Goal: Task Accomplishment & Management: Use online tool/utility

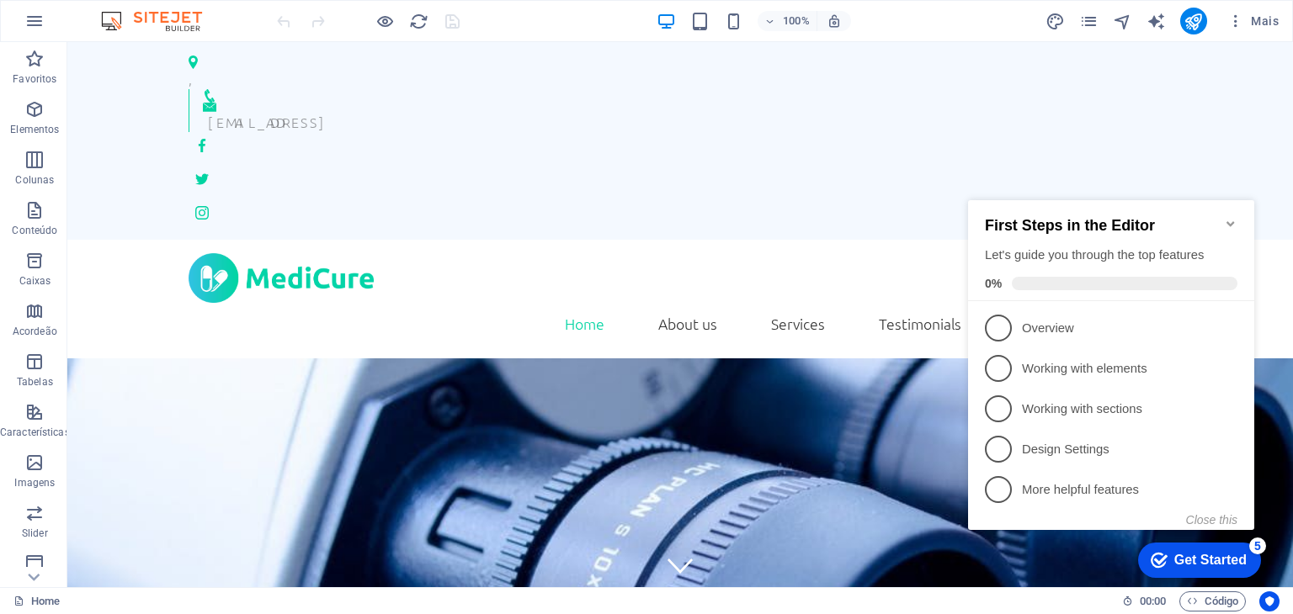
click at [172, 29] on img at bounding box center [160, 21] width 126 height 20
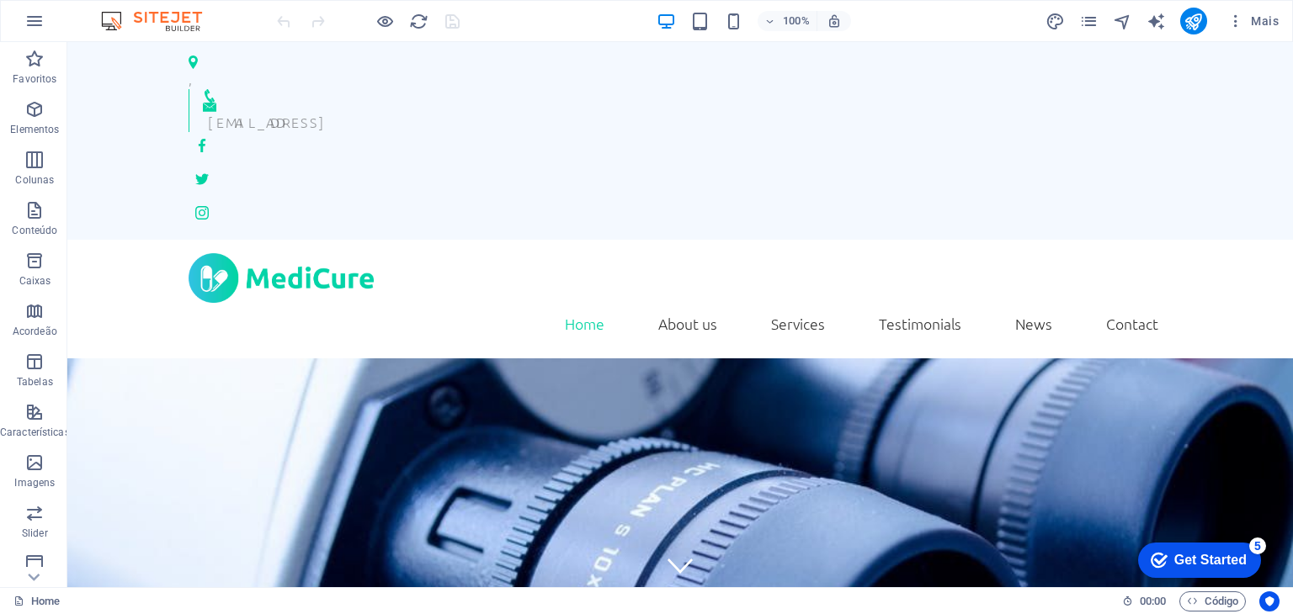
click at [176, 15] on img at bounding box center [160, 21] width 126 height 20
click at [1058, 21] on icon "design" at bounding box center [1054, 21] width 19 height 19
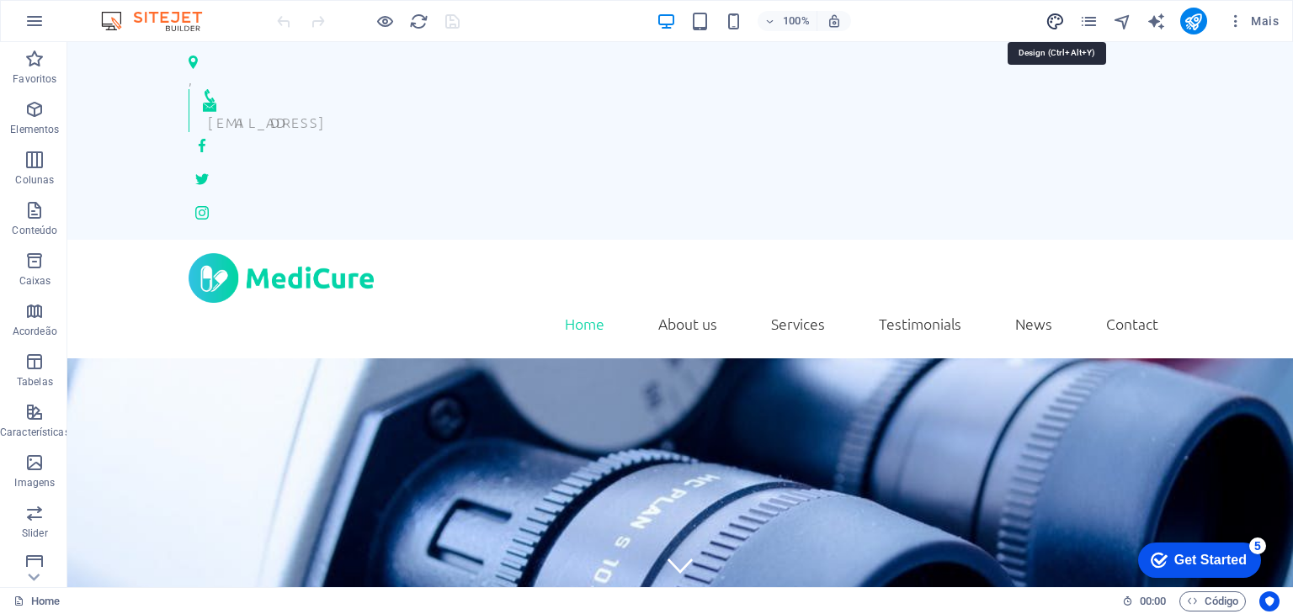
select select "rem"
select select "300"
select select "px"
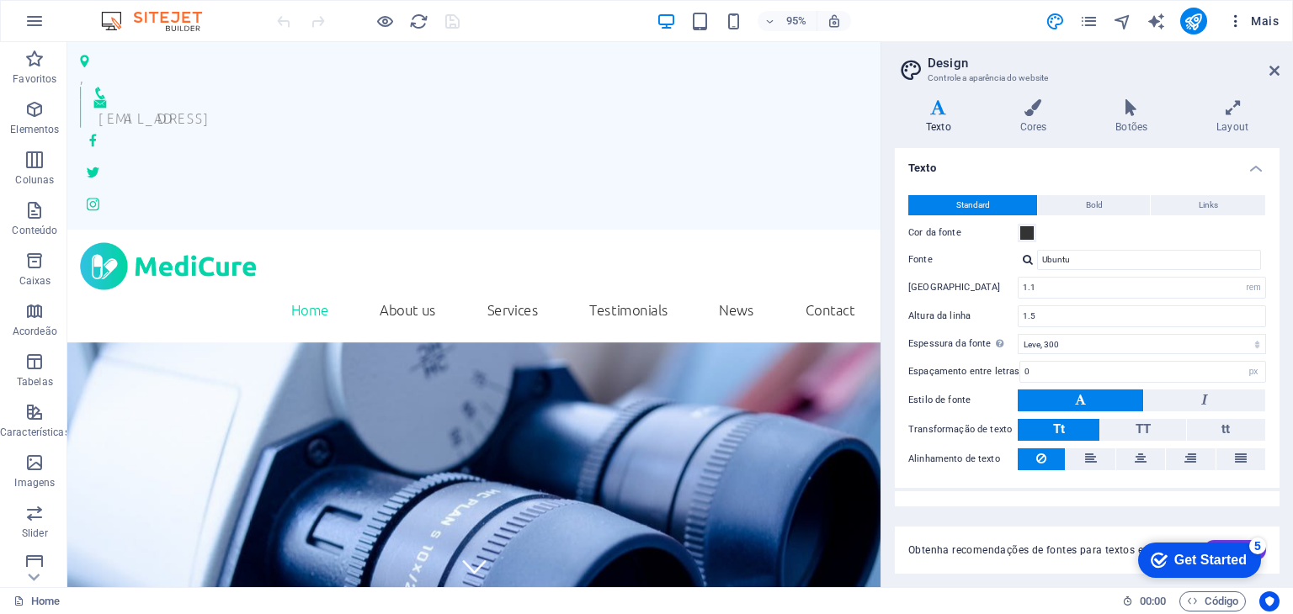
click at [1277, 24] on span "Mais" at bounding box center [1252, 21] width 51 height 17
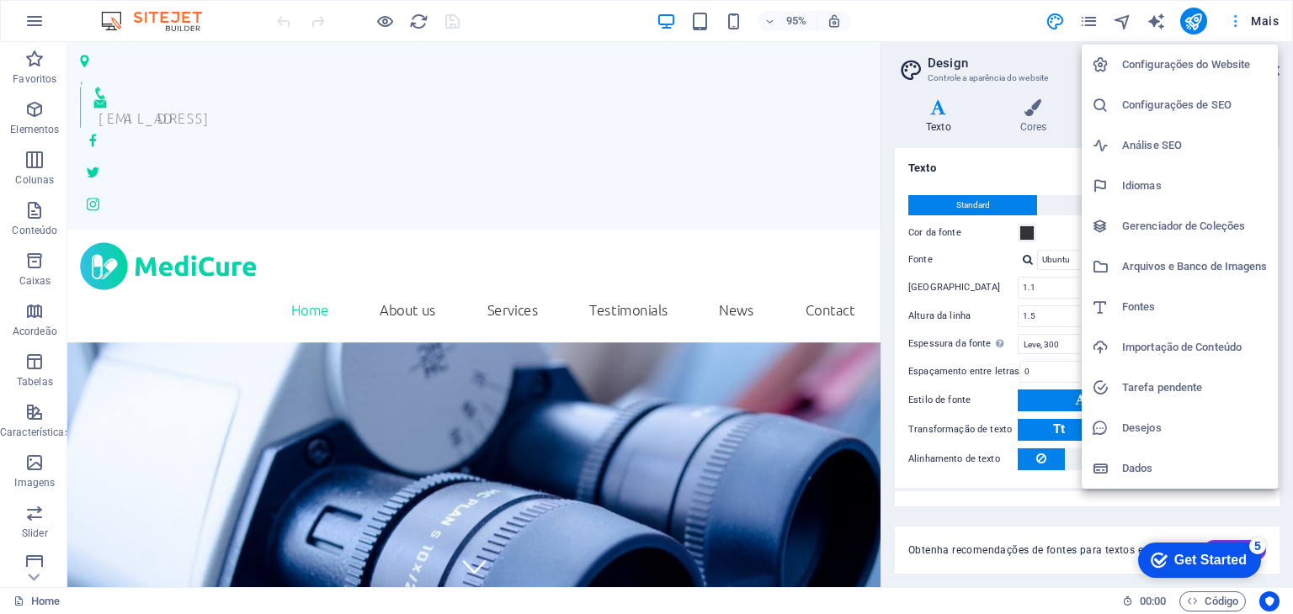
click at [1277, 24] on div at bounding box center [646, 307] width 1293 height 614
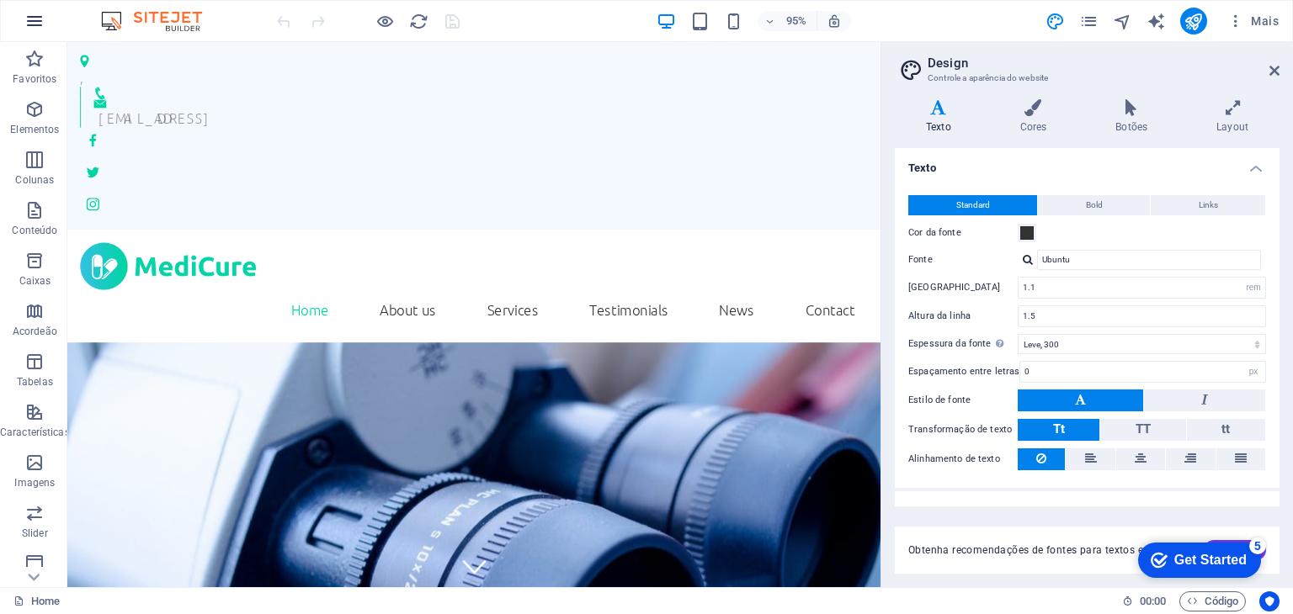
click at [34, 22] on icon "button" at bounding box center [34, 21] width 20 height 20
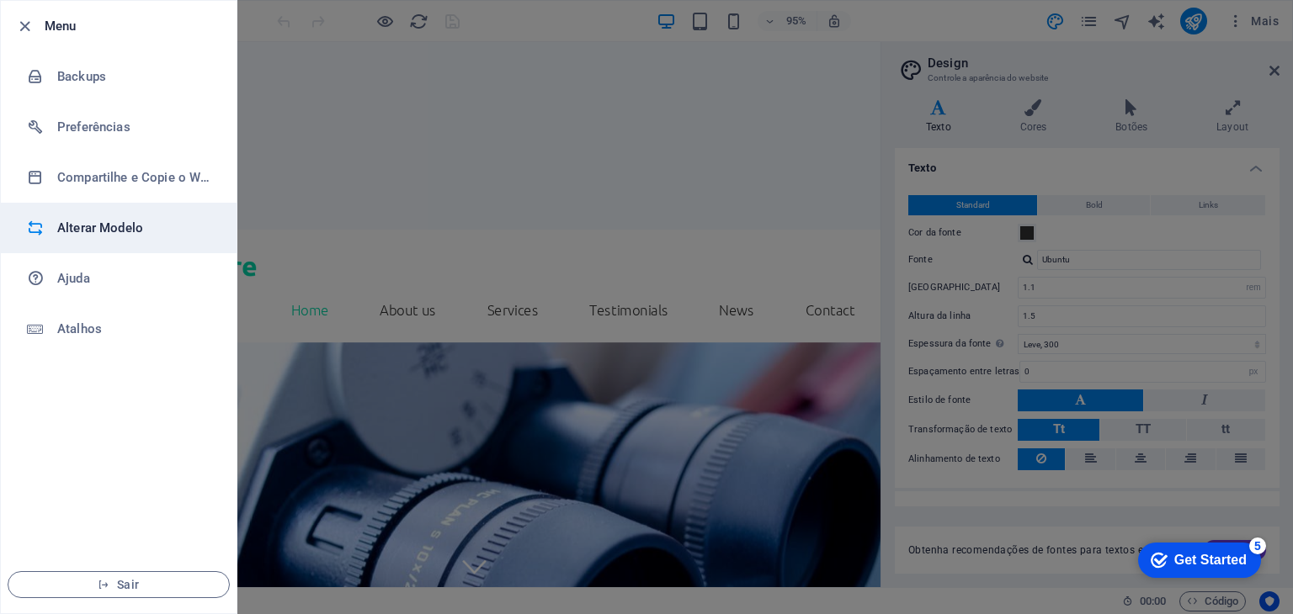
click at [45, 232] on div at bounding box center [42, 228] width 30 height 17
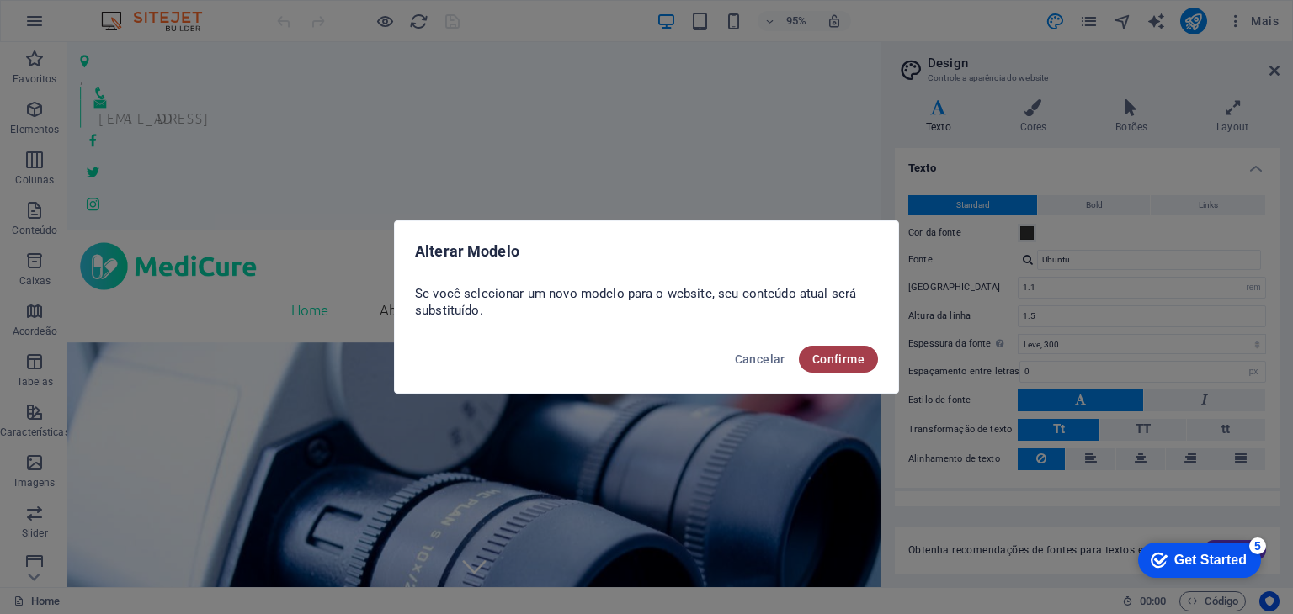
click at [842, 369] on button "Confirme" at bounding box center [838, 359] width 79 height 27
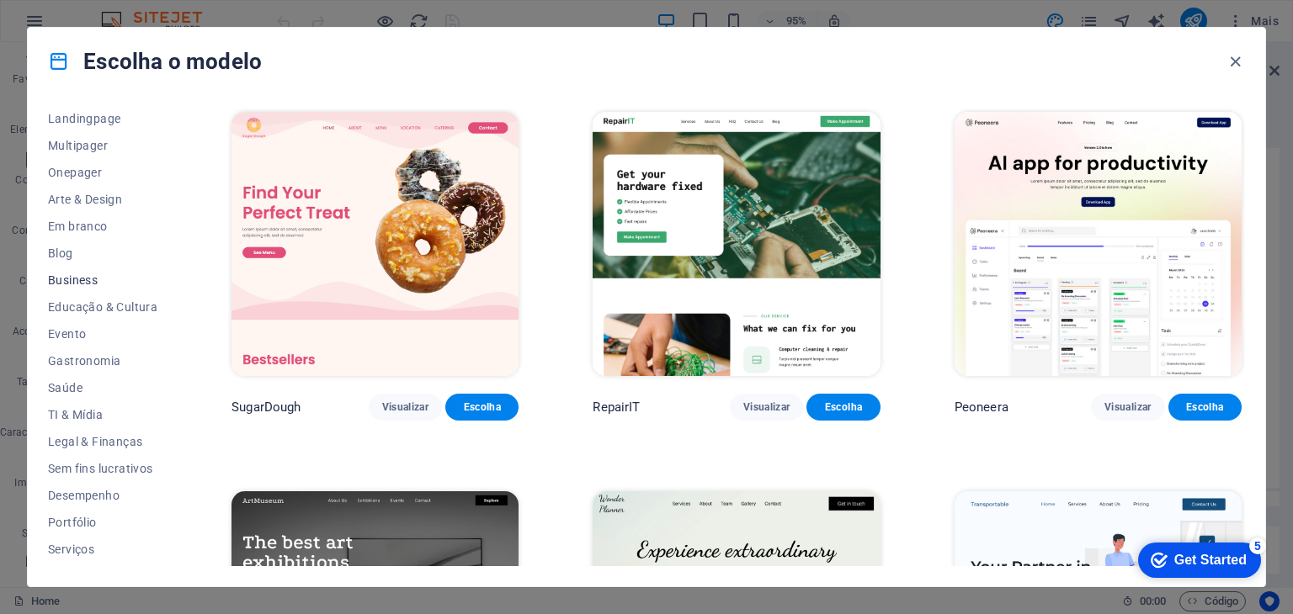
scroll to position [168, 0]
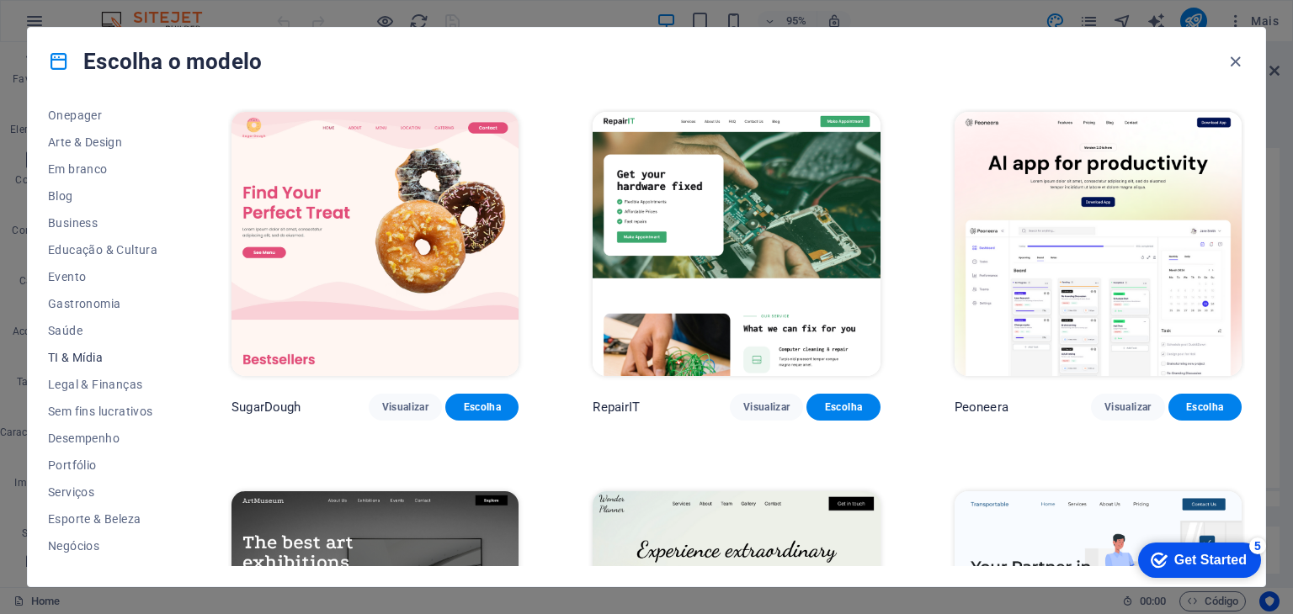
click at [98, 361] on span "TI & Mídia" at bounding box center [102, 357] width 109 height 13
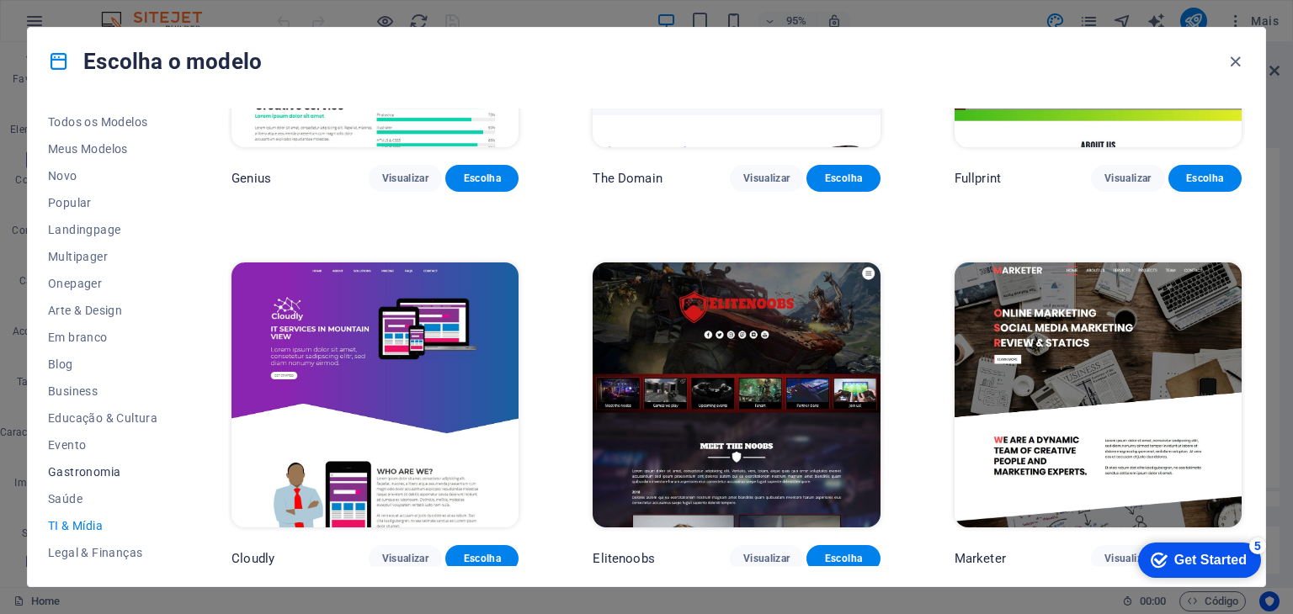
scroll to position [215, 0]
click at [93, 497] on span "Negócios" at bounding box center [102, 498] width 109 height 13
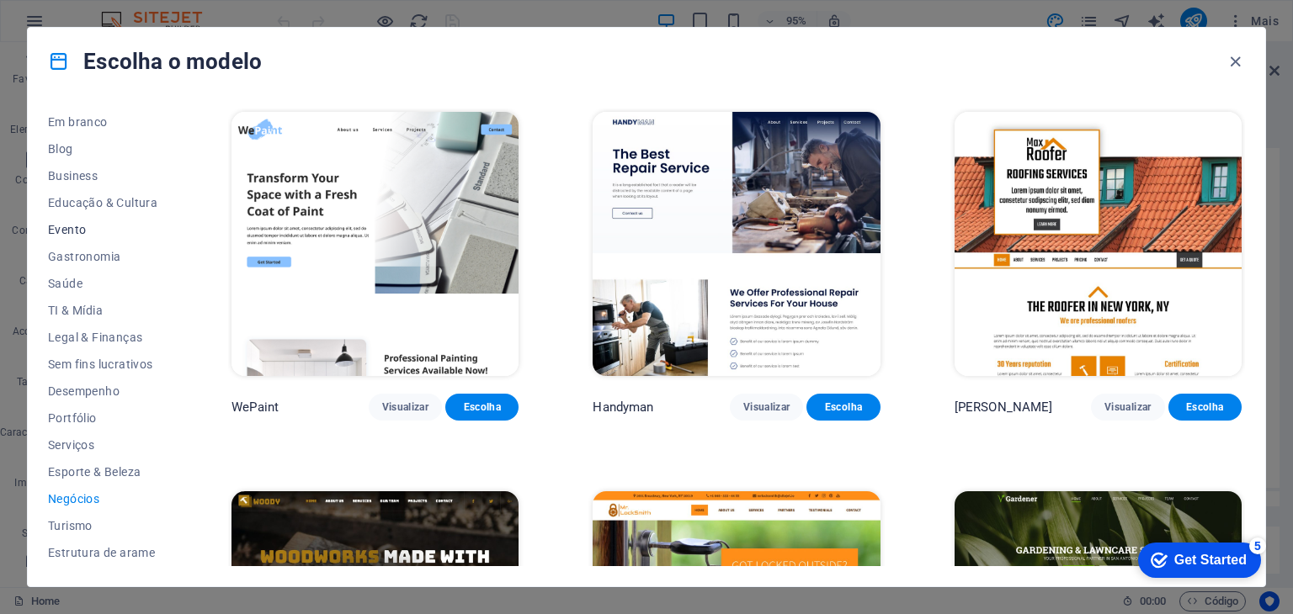
scroll to position [0, 0]
click at [92, 123] on span "Todos os Modelos" at bounding box center [102, 121] width 109 height 13
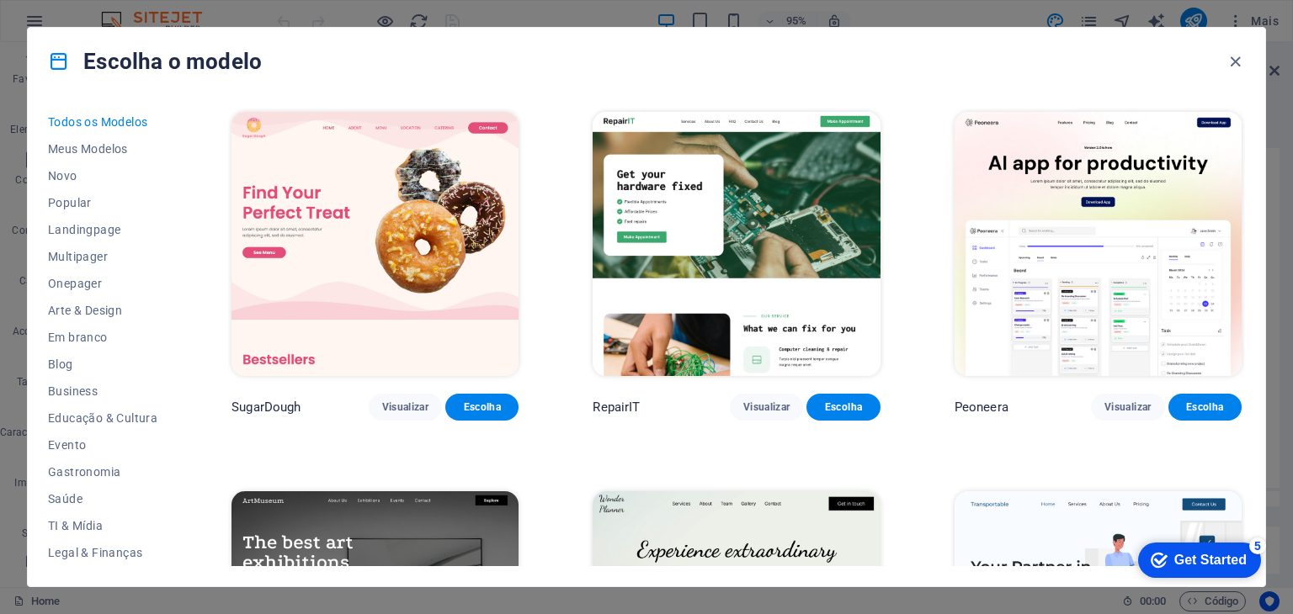
drag, startPoint x: 959, startPoint y: 101, endPoint x: 939, endPoint y: 79, distance: 29.2
click at [957, 95] on div "Todos os Modelos Meus Modelos Novo Popular Landingpage Multipager Onepager Arte…" at bounding box center [646, 341] width 1237 height 492
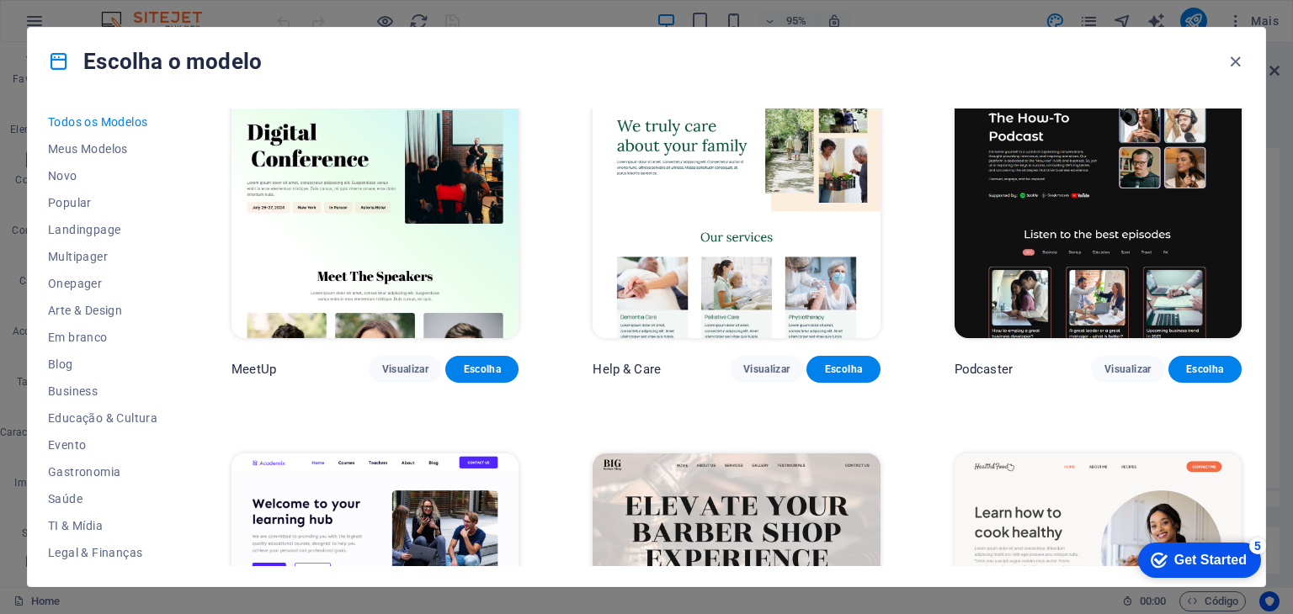
scroll to position [1431, 0]
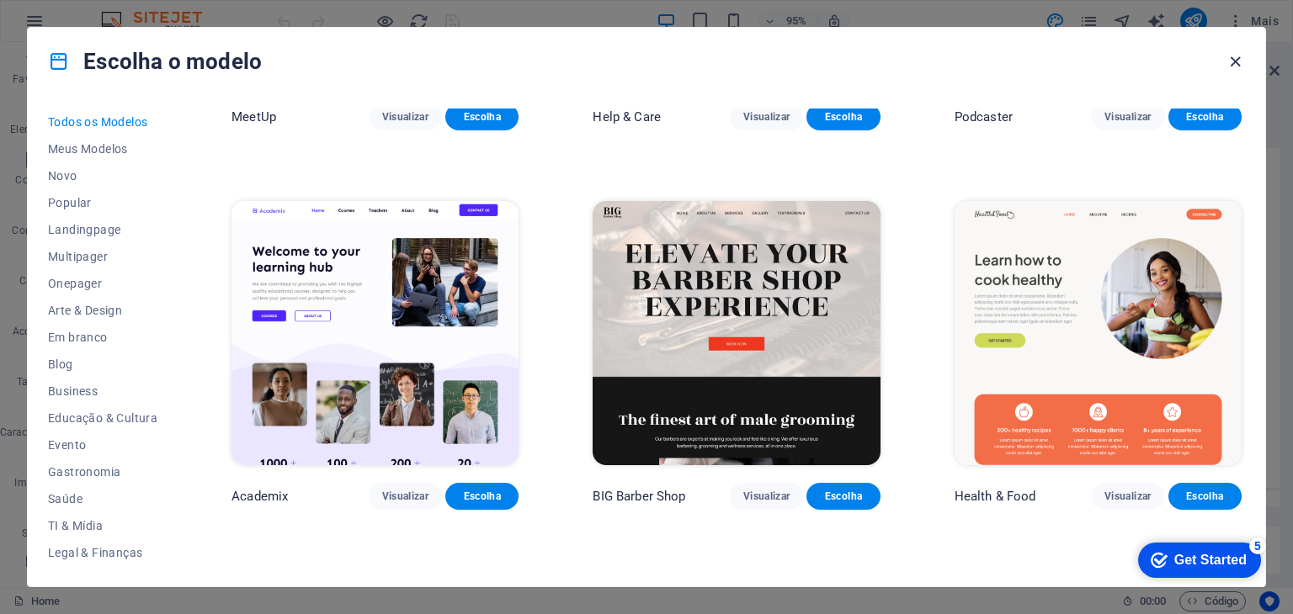
click at [1232, 61] on icon "button" at bounding box center [1234, 61] width 19 height 19
